Goal: Obtain resource: Obtain resource

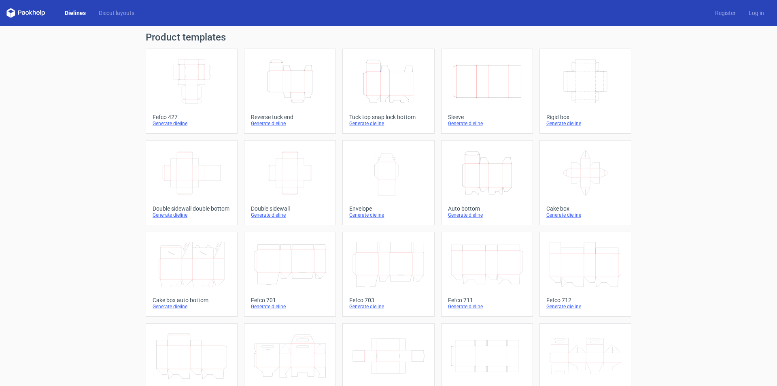
click at [179, 65] on icon "Width Depth Height" at bounding box center [192, 81] width 72 height 45
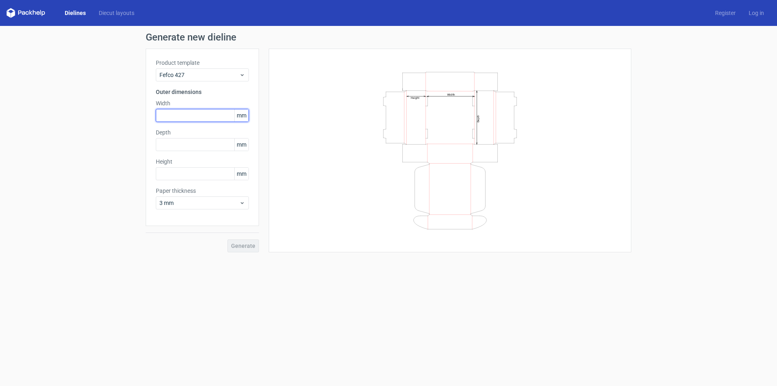
click at [189, 110] on input "text" at bounding box center [202, 115] width 93 height 13
click at [183, 141] on input "text" at bounding box center [202, 144] width 93 height 13
click at [183, 163] on label "Height" at bounding box center [202, 162] width 93 height 8
click at [183, 176] on input "text" at bounding box center [202, 173] width 93 height 13
type input "204"
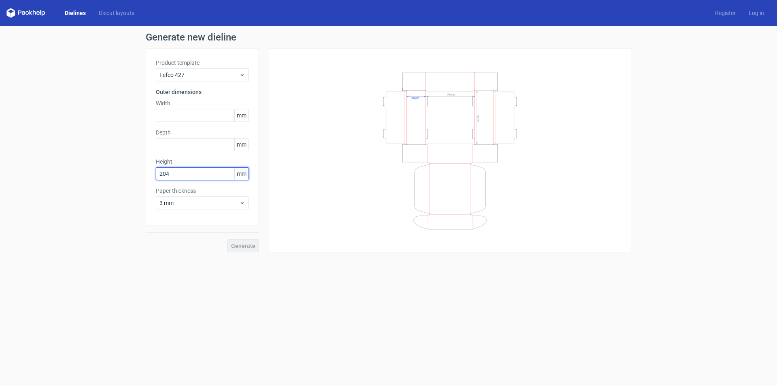
drag, startPoint x: 165, startPoint y: 175, endPoint x: 132, endPoint y: 175, distance: 33.6
click at [129, 175] on div "Generate new dieline Product template Fefco 427 Outer dimensions Width mm Depth…" at bounding box center [388, 142] width 777 height 233
click at [200, 141] on input "text" at bounding box center [202, 144] width 93 height 13
type input "204"
click at [186, 117] on input "text" at bounding box center [202, 115] width 93 height 13
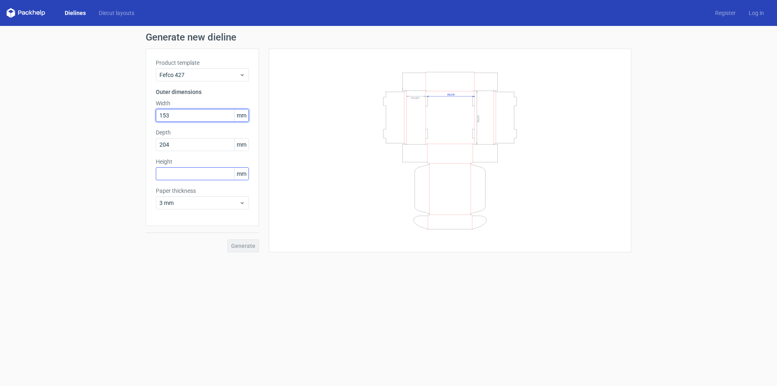
type input "153"
click at [190, 176] on input "text" at bounding box center [202, 173] width 93 height 13
click at [179, 171] on input "text" at bounding box center [202, 173] width 93 height 13
type input "77"
click at [200, 204] on span "3 mm" at bounding box center [200, 203] width 80 height 8
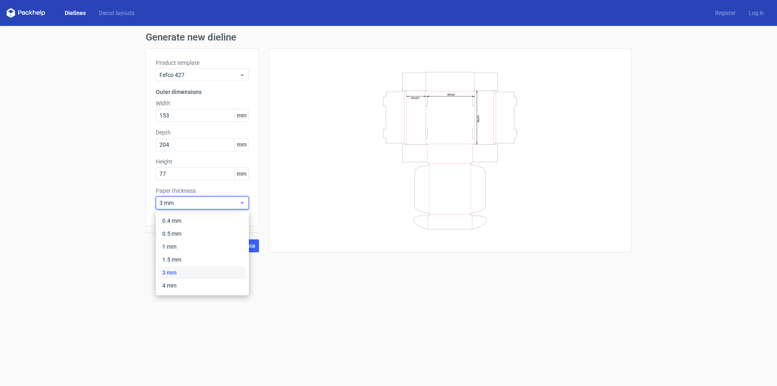
click at [200, 204] on span "3 mm" at bounding box center [200, 203] width 80 height 8
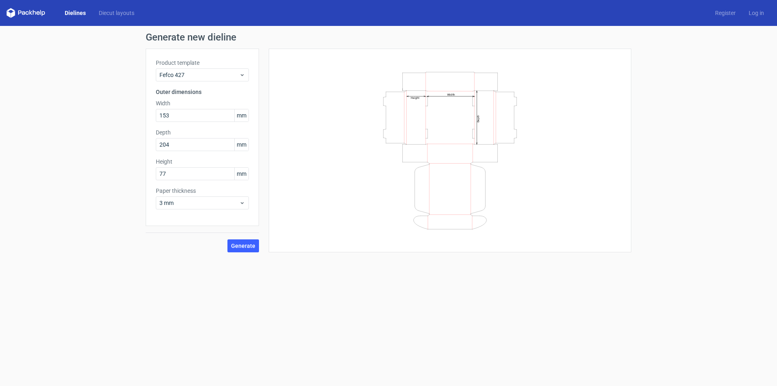
click at [217, 192] on label "Paper thickness" at bounding box center [202, 191] width 93 height 8
click at [218, 201] on span "3 mm" at bounding box center [200, 203] width 80 height 8
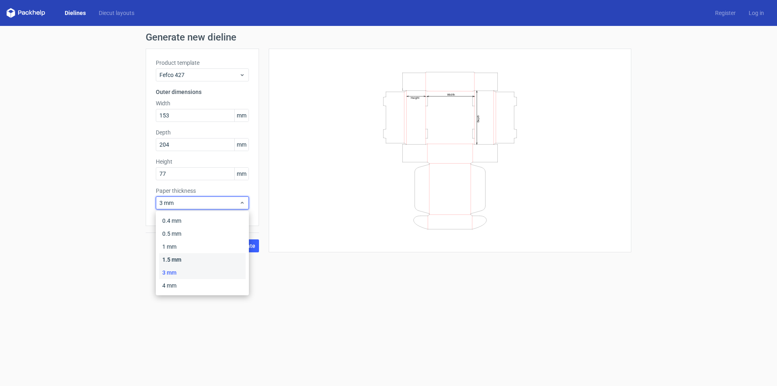
click at [190, 257] on div "1.5 mm" at bounding box center [202, 259] width 87 height 13
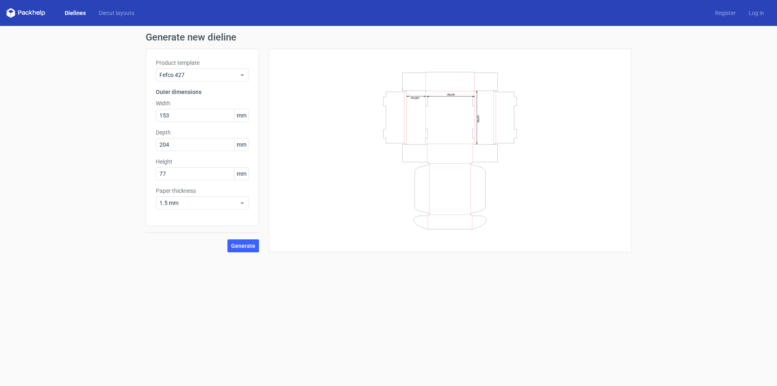
click at [261, 185] on div "Width Depth Height" at bounding box center [445, 151] width 373 height 204
click at [218, 202] on span "1.5 mm" at bounding box center [200, 203] width 80 height 8
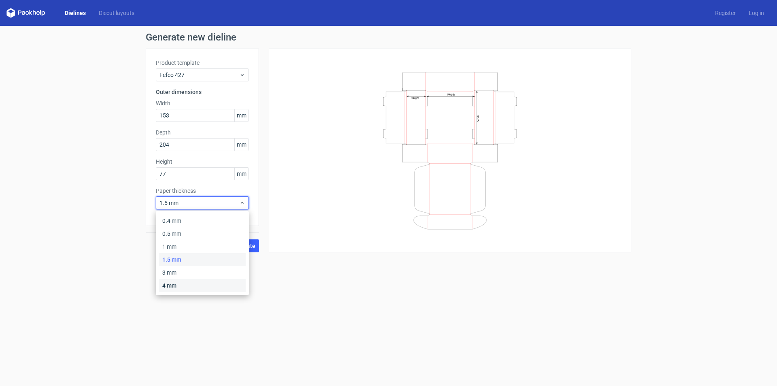
click at [188, 280] on div "4 mm" at bounding box center [202, 285] width 87 height 13
click at [248, 207] on div "4 mm" at bounding box center [202, 202] width 93 height 13
click at [246, 207] on div "4 mm" at bounding box center [202, 202] width 93 height 13
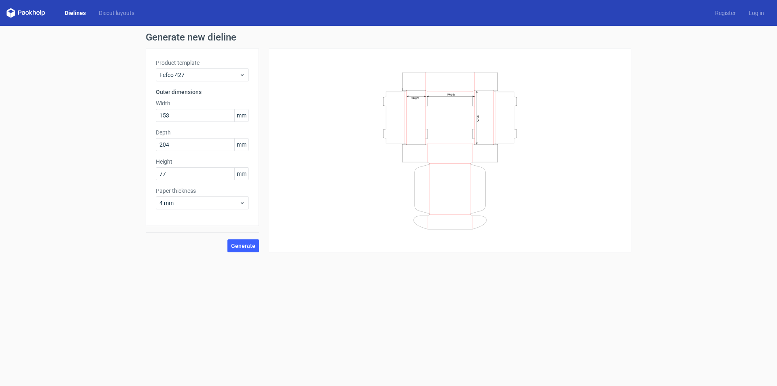
click at [256, 200] on div "Product template Fefco 427 Outer dimensions Width 153 mm Depth 204 mm Height 77…" at bounding box center [202, 137] width 113 height 177
click at [222, 201] on span "4 mm" at bounding box center [200, 203] width 80 height 8
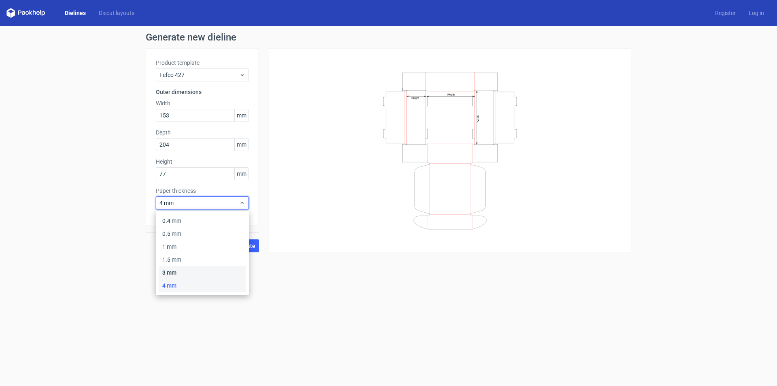
click at [202, 273] on div "3 mm" at bounding box center [202, 272] width 87 height 13
click at [217, 203] on span "3 mm" at bounding box center [200, 203] width 80 height 8
click at [195, 272] on div "3 mm" at bounding box center [202, 272] width 87 height 13
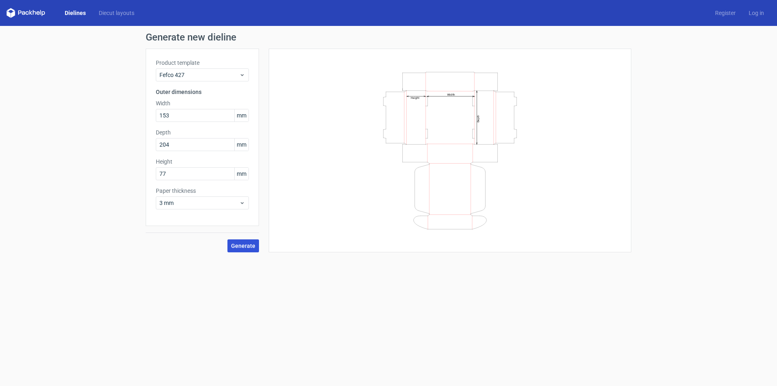
click at [242, 247] on span "Generate" at bounding box center [243, 246] width 24 height 6
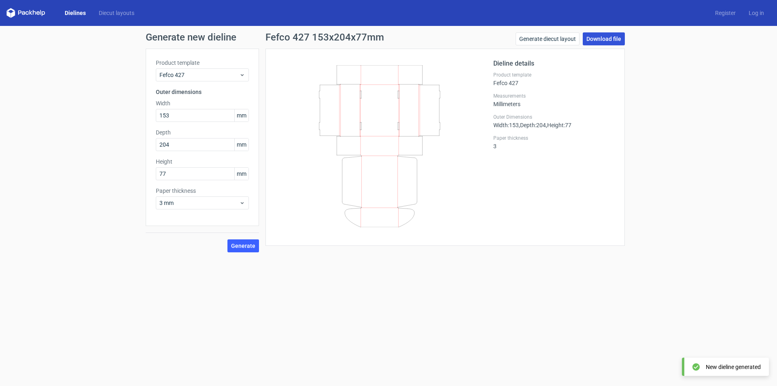
click at [612, 38] on link "Download file" at bounding box center [604, 38] width 42 height 13
